Goal: Task Accomplishment & Management: Manage account settings

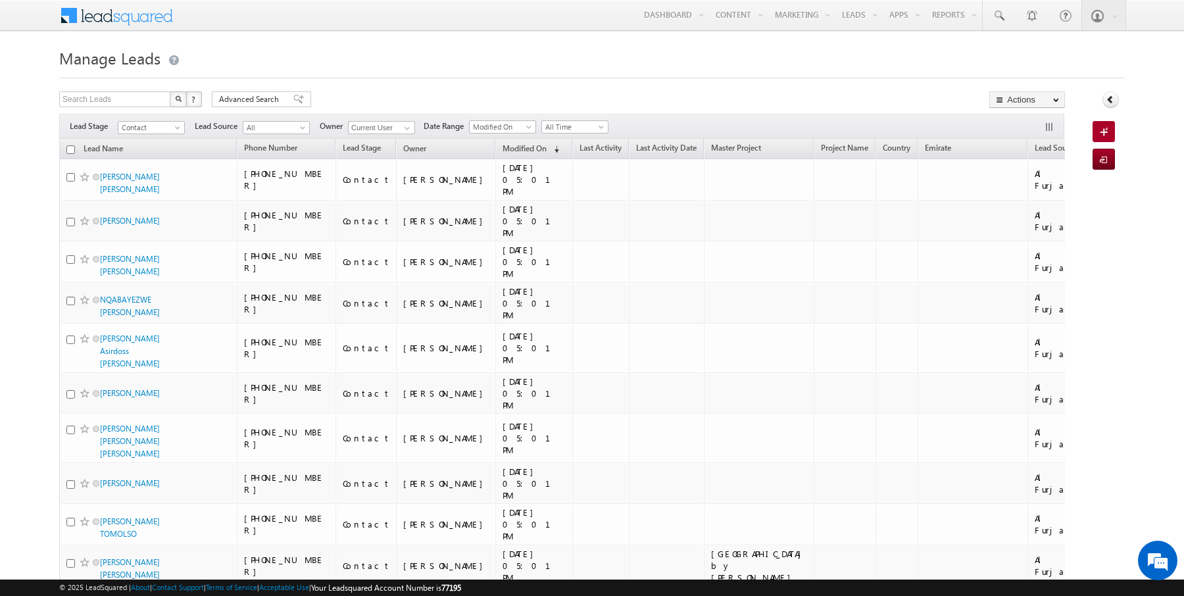
click at [70, 146] on input "checkbox" at bounding box center [70, 149] width 9 height 9
checkbox input "true"
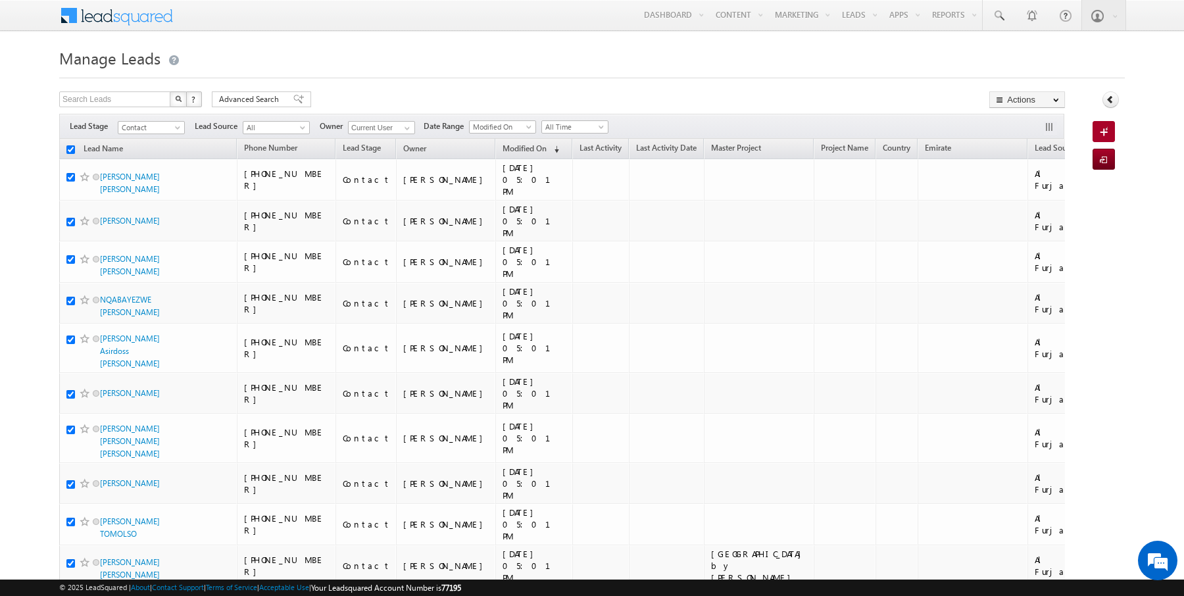
checkbox input "true"
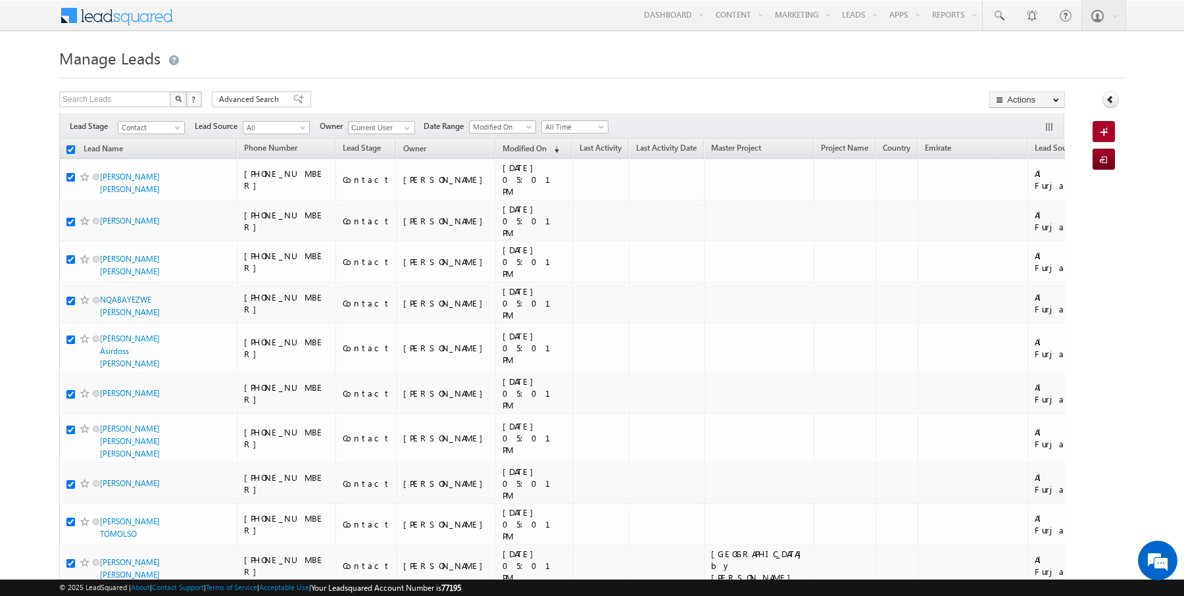
checkbox input "true"
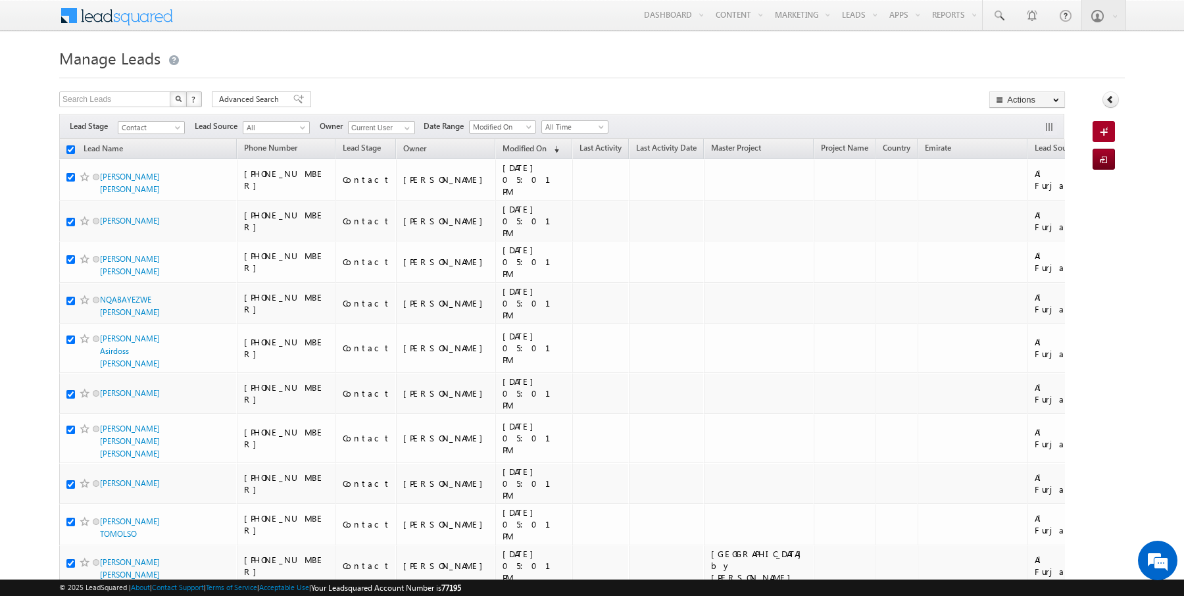
checkbox input "true"
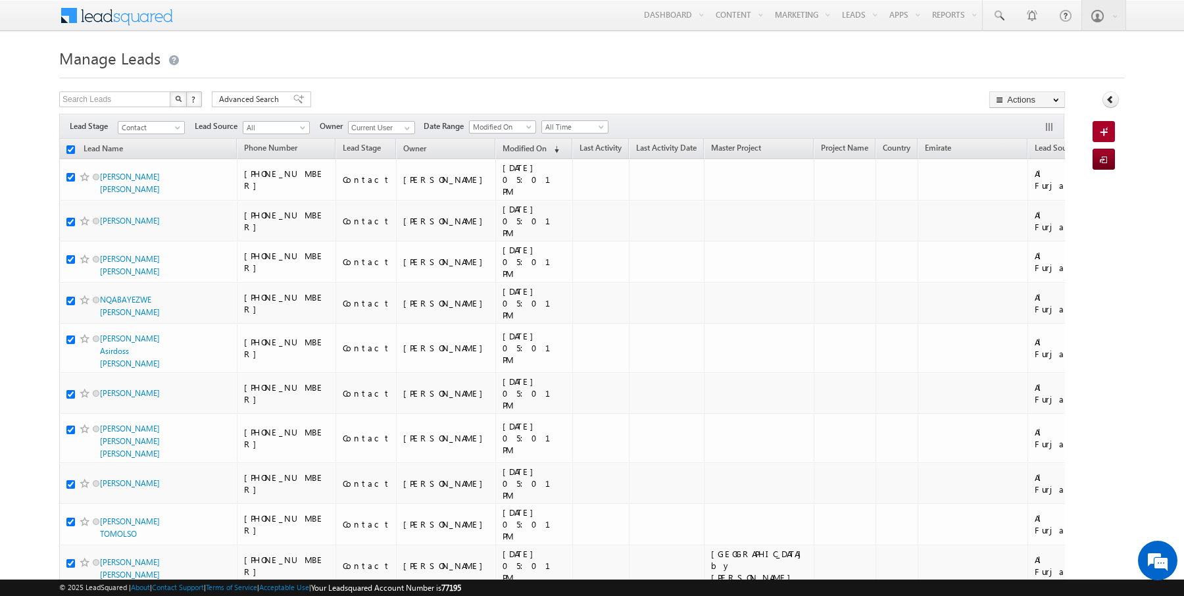
checkbox input "true"
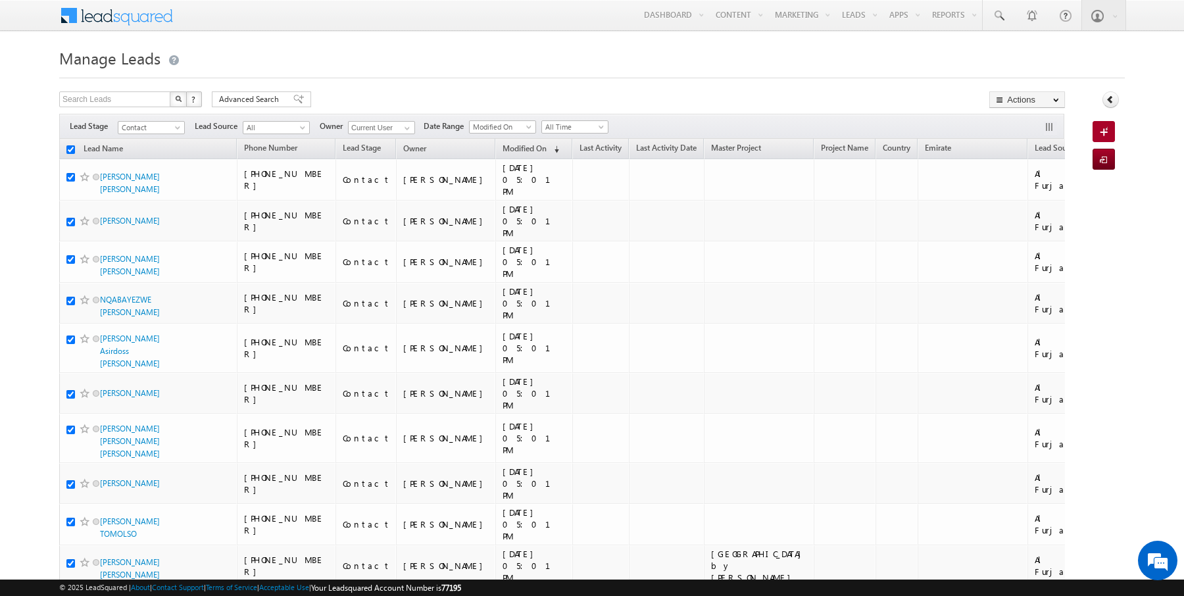
checkbox input "true"
click at [1028, 206] on link "Change Owner" at bounding box center [1027, 213] width 74 height 16
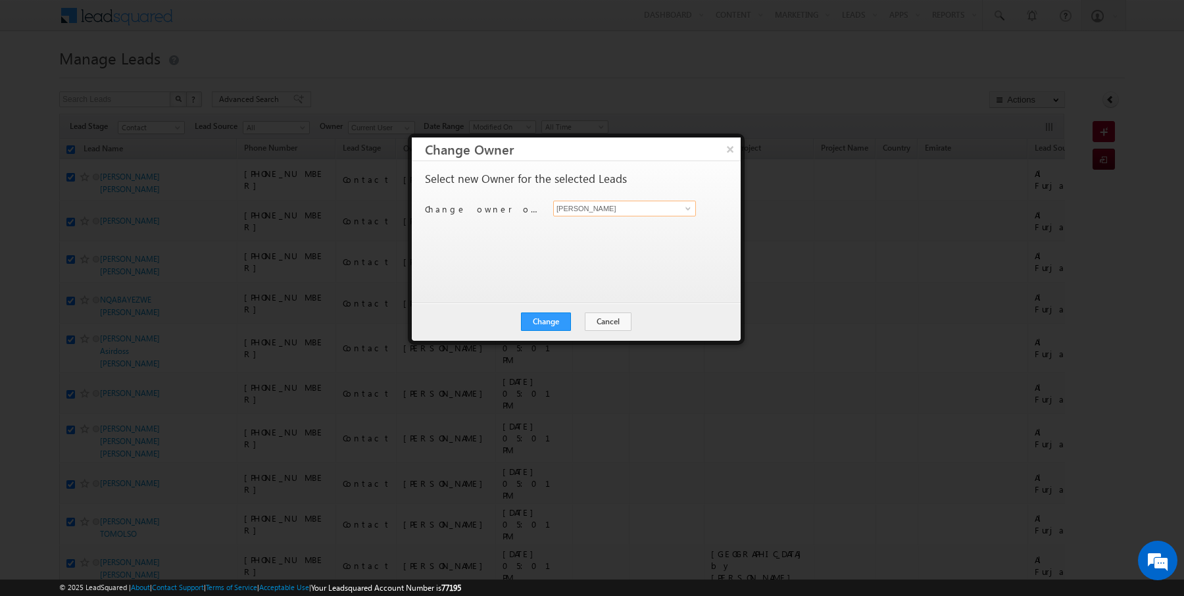
click at [635, 210] on input "[PERSON_NAME]" at bounding box center [624, 209] width 143 height 16
type input "SUNNY MEHROTRA"
click at [543, 328] on button "Change" at bounding box center [546, 322] width 50 height 18
click at [580, 322] on button "Close" at bounding box center [578, 322] width 42 height 18
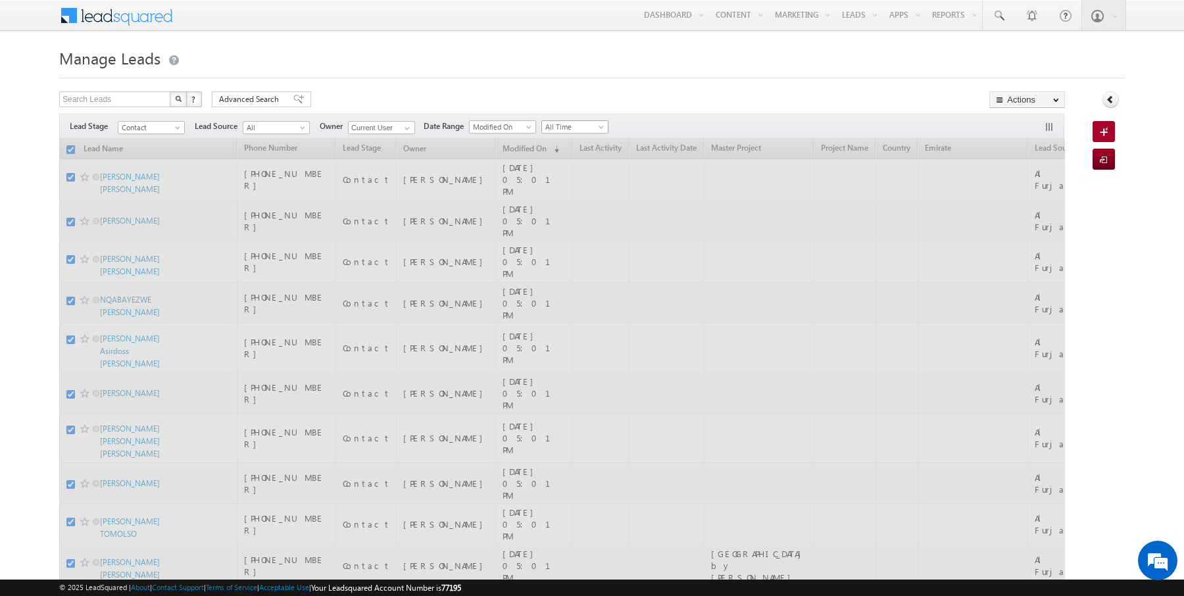
checkbox input "false"
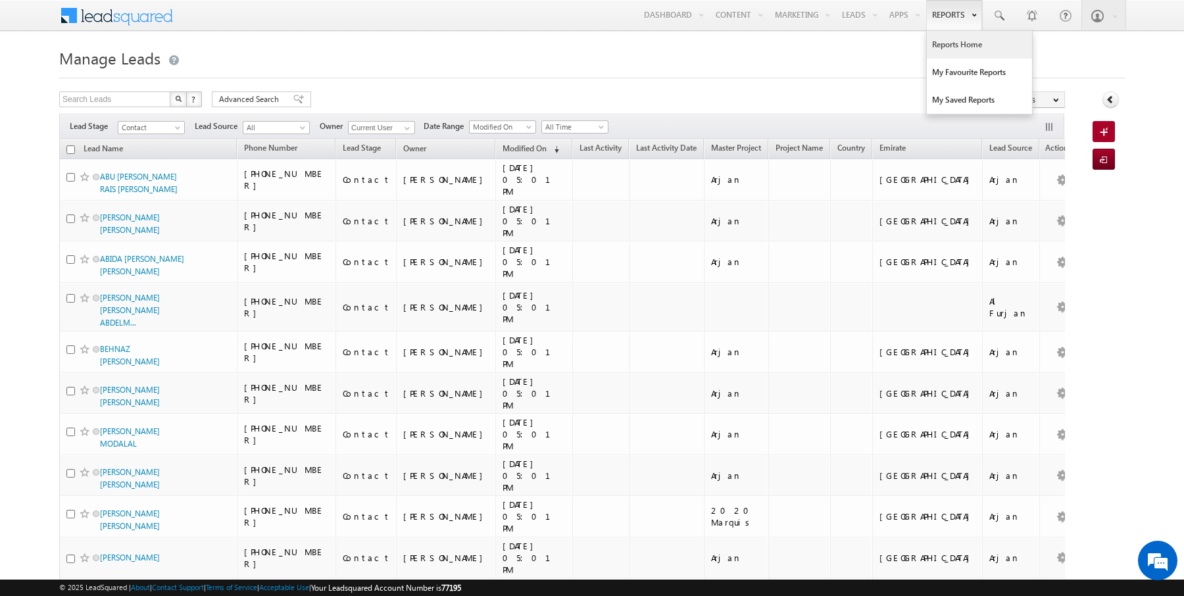
click at [946, 49] on link "Reports Home" at bounding box center [979, 45] width 105 height 28
